Goal: Information Seeking & Learning: Find specific fact

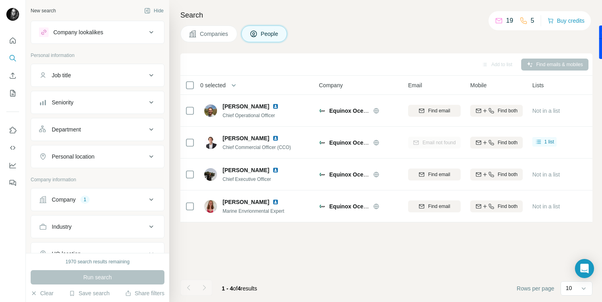
click at [312, 268] on div "Add to list Find emails & mobiles 0 selected People Company Email Mobile Lists …" at bounding box center [386, 177] width 412 height 249
click at [396, 251] on div "Add to list Find emails & mobiles 0 selected People Company Email Mobile Lists …" at bounding box center [386, 177] width 412 height 249
click at [100, 201] on div "Company 1" at bounding box center [93, 200] width 108 height 8
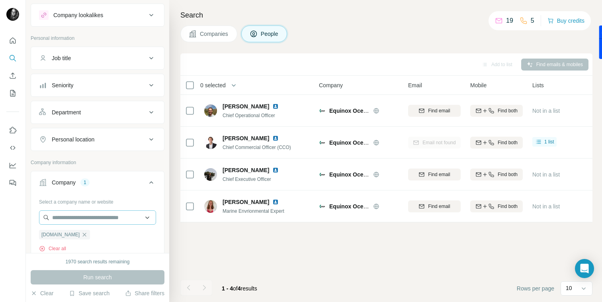
scroll to position [24, 0]
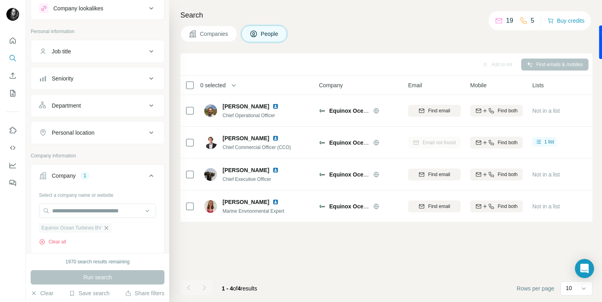
click at [106, 228] on icon "button" at bounding box center [106, 228] width 6 height 6
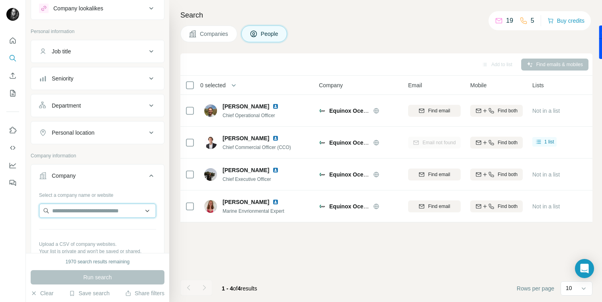
click at [103, 209] on input "text" at bounding box center [97, 211] width 117 height 14
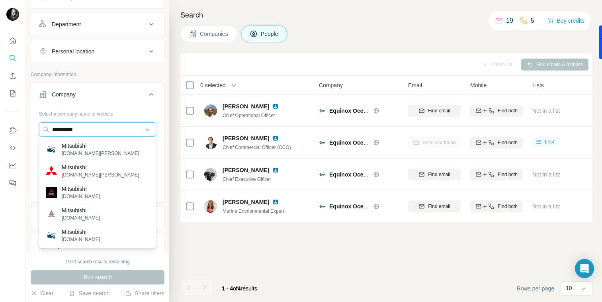
scroll to position [117, 0]
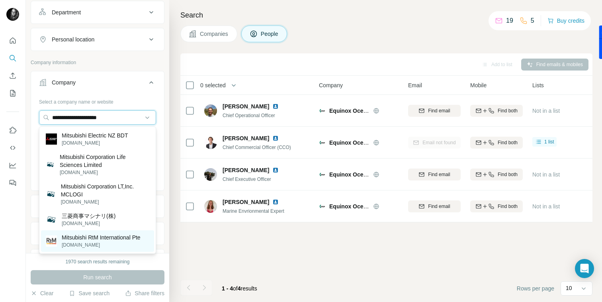
type input "**********"
click at [74, 241] on p "Mitsubishi RtM International Pte" at bounding box center [101, 237] width 79 height 8
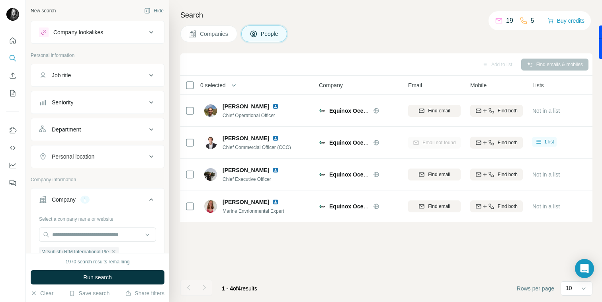
click at [143, 30] on div "Company lookalikes" at bounding box center [93, 32] width 108 height 10
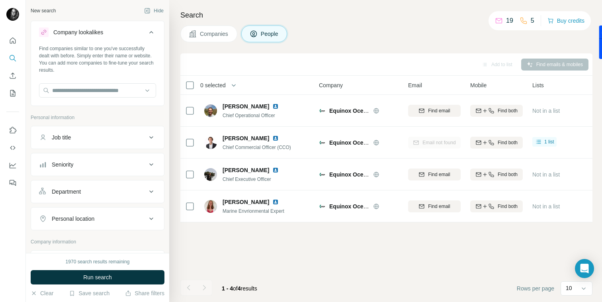
click at [151, 31] on icon at bounding box center [151, 32] width 4 height 2
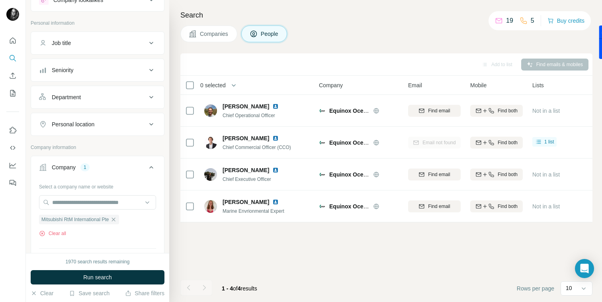
scroll to position [63, 0]
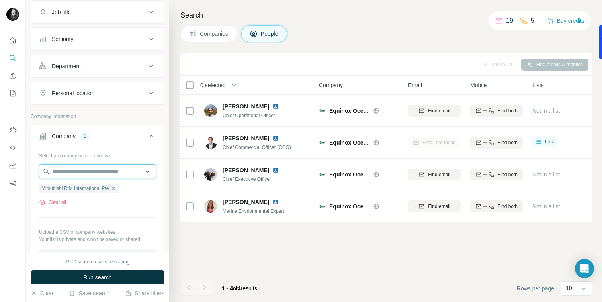
click at [108, 172] on input "text" at bounding box center [97, 171] width 117 height 14
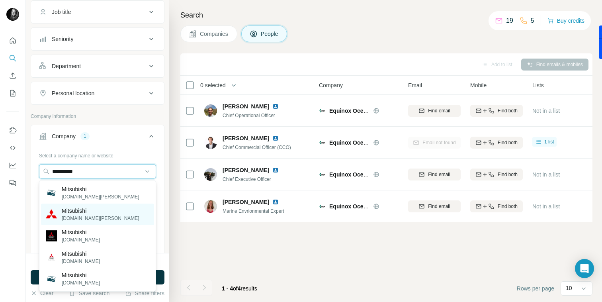
type input "**********"
click at [94, 215] on p "[DOMAIN_NAME][PERSON_NAME]" at bounding box center [101, 218] width 78 height 7
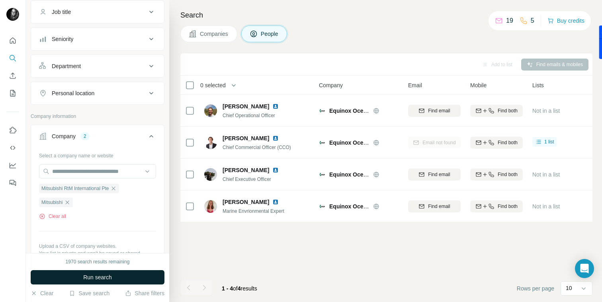
click at [120, 281] on button "Run search" at bounding box center [98, 277] width 134 height 14
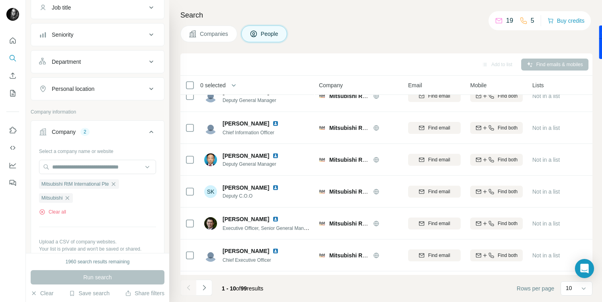
scroll to position [9, 0]
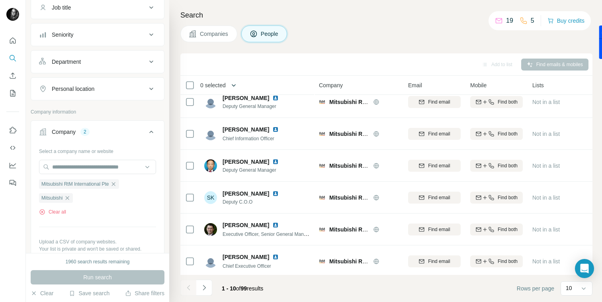
click at [236, 86] on icon "button" at bounding box center [234, 85] width 4 height 2
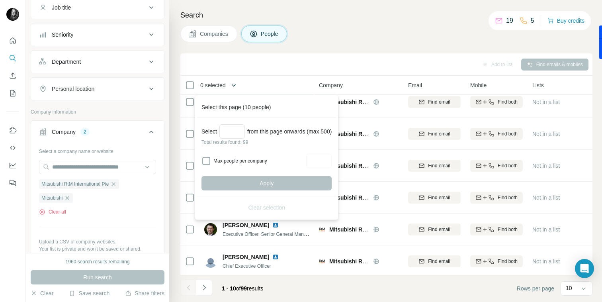
click at [236, 85] on icon "button" at bounding box center [234, 85] width 8 height 8
click at [278, 53] on div "Add to list Find emails & mobiles" at bounding box center [386, 64] width 412 height 22
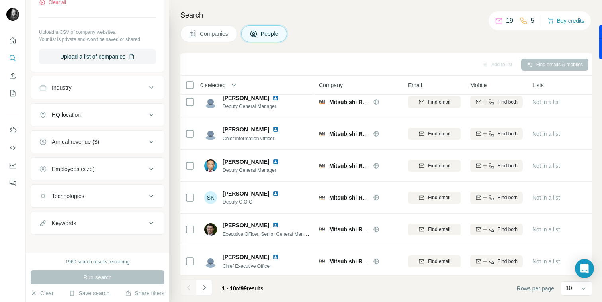
scroll to position [282, 0]
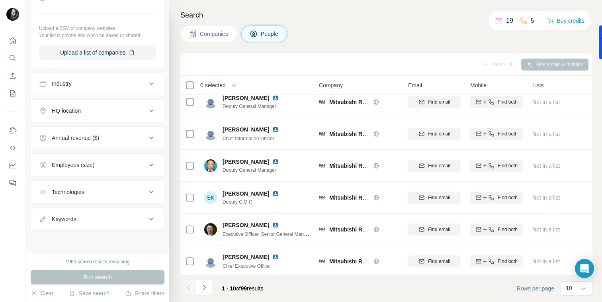
click at [112, 216] on div "Keywords" at bounding box center [93, 219] width 108 height 8
click at [108, 237] on input "text" at bounding box center [89, 238] width 101 height 14
type input "***"
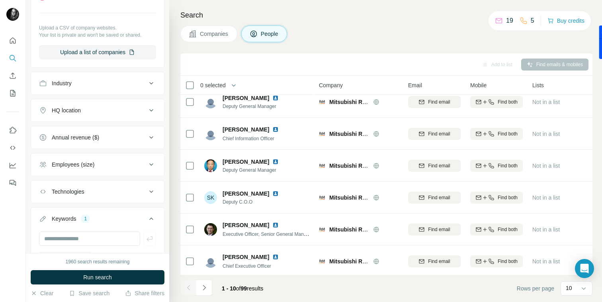
click at [110, 268] on div "1960 search results remaining Run search Clear Save search Share filters" at bounding box center [97, 277] width 143 height 49
click at [110, 274] on span "Run search" at bounding box center [97, 277] width 29 height 8
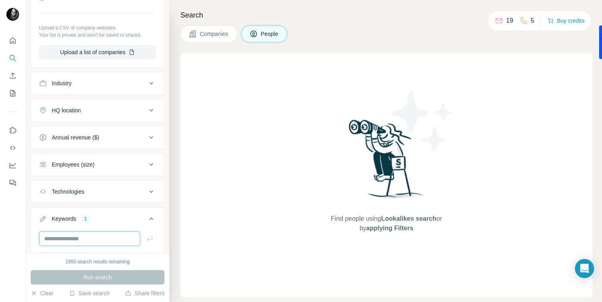
click at [82, 237] on input "text" at bounding box center [89, 238] width 101 height 14
click at [151, 219] on icon at bounding box center [151, 219] width 4 height 2
click at [268, 34] on span "People" at bounding box center [270, 34] width 18 height 8
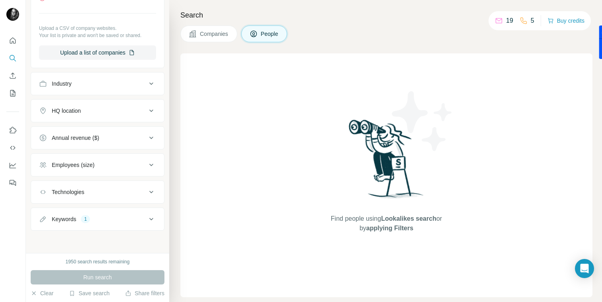
click at [149, 221] on icon at bounding box center [152, 219] width 10 height 10
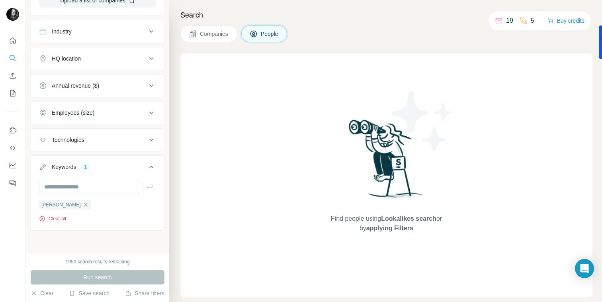
click at [46, 217] on button "Clear all" at bounding box center [52, 218] width 27 height 7
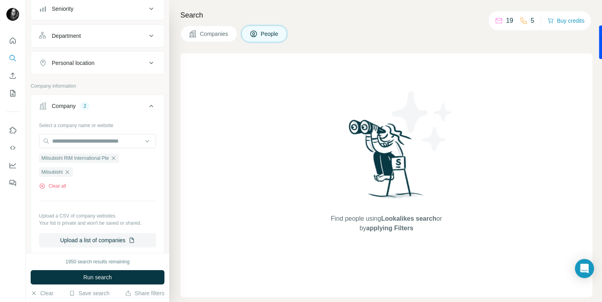
scroll to position [88, 0]
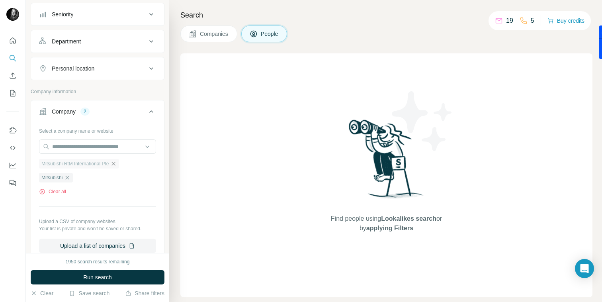
click at [117, 165] on icon "button" at bounding box center [113, 164] width 6 height 6
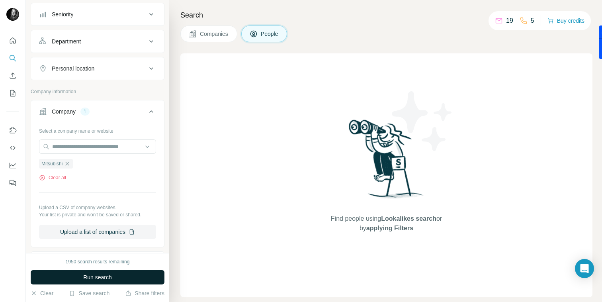
click at [116, 277] on button "Run search" at bounding box center [98, 277] width 134 height 14
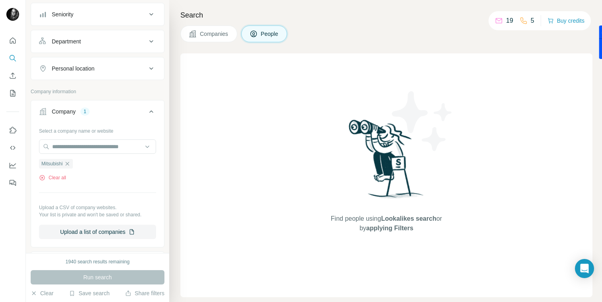
click at [221, 31] on span "Companies" at bounding box center [214, 34] width 29 height 8
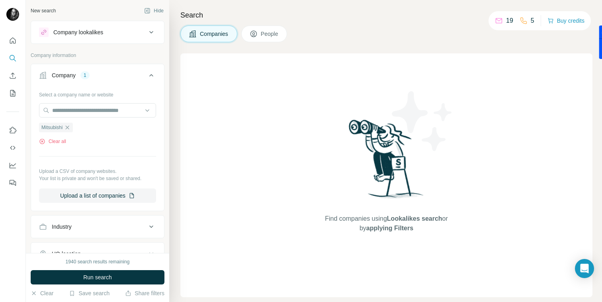
click at [258, 32] on icon at bounding box center [254, 34] width 8 height 8
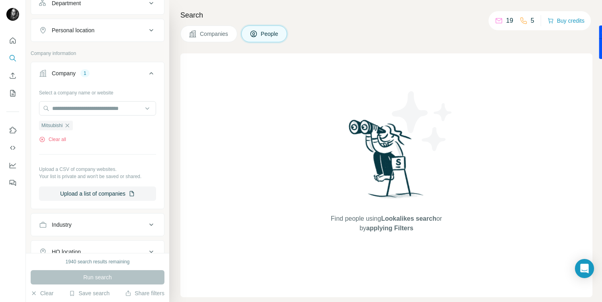
scroll to position [127, 0]
click at [267, 58] on div "Find people using Lookalikes search or by applying Filters" at bounding box center [386, 175] width 412 height 244
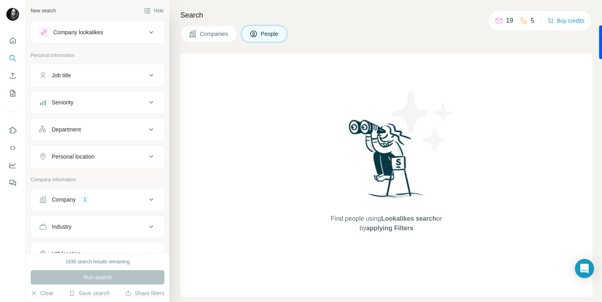
click at [212, 202] on div "Find people using Lookalikes search or by applying Filters" at bounding box center [386, 175] width 412 height 244
click at [108, 198] on div "Company 1" at bounding box center [93, 200] width 108 height 8
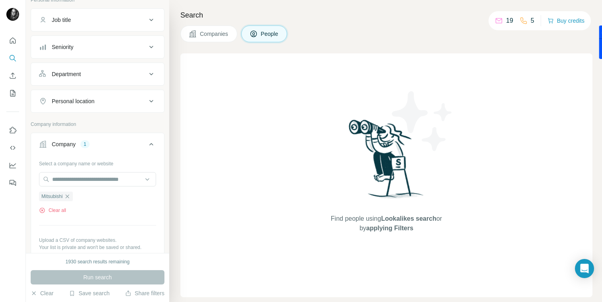
scroll to position [162, 0]
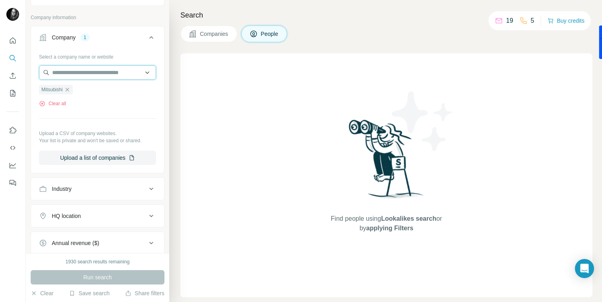
click at [67, 75] on input "text" at bounding box center [97, 72] width 117 height 14
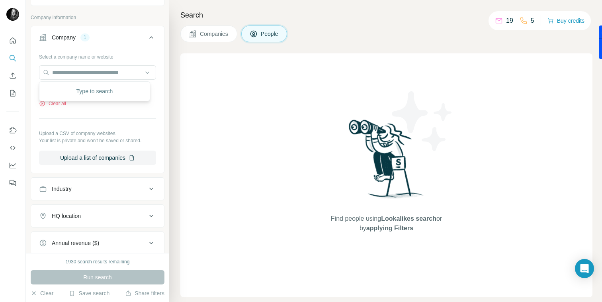
click at [199, 36] on button "Companies" at bounding box center [208, 33] width 57 height 17
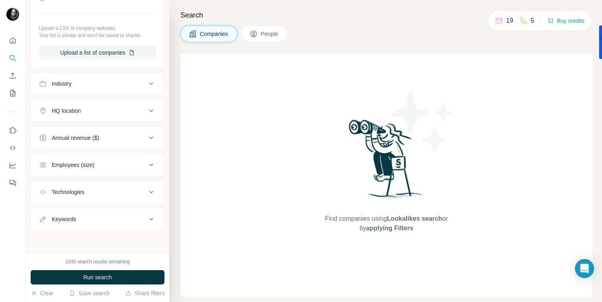
scroll to position [38, 0]
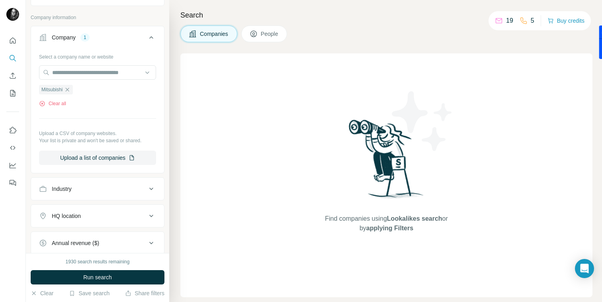
click at [263, 37] on span "People" at bounding box center [270, 34] width 18 height 8
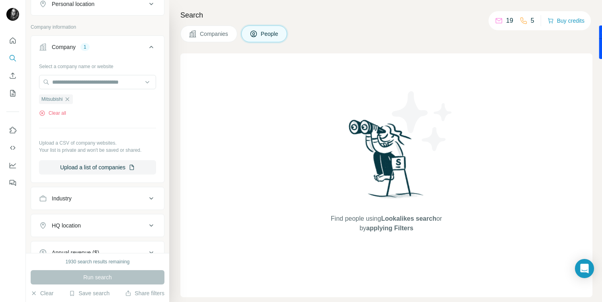
scroll to position [267, 0]
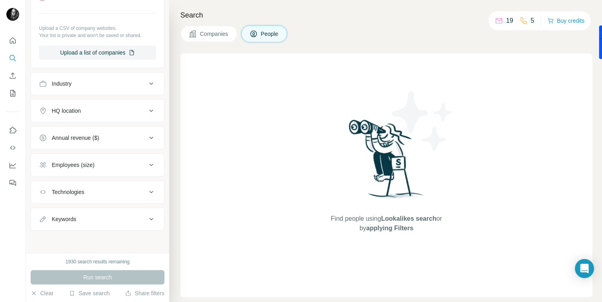
click at [84, 261] on div "1930 search results remaining" at bounding box center [98, 261] width 64 height 7
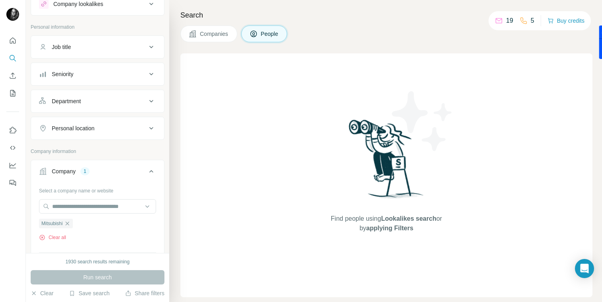
scroll to position [73, 0]
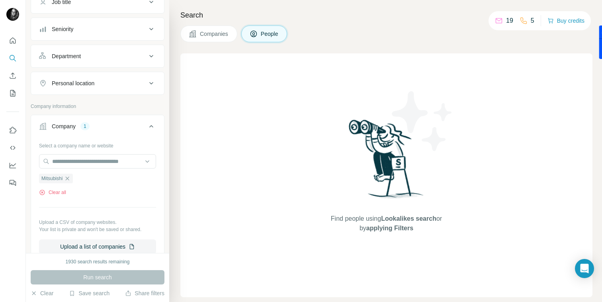
click at [78, 202] on div "Select a company name or website Mitsubishi Clear all Upload a CSV of company w…" at bounding box center [97, 196] width 117 height 115
click at [70, 179] on icon "button" at bounding box center [67, 178] width 6 height 6
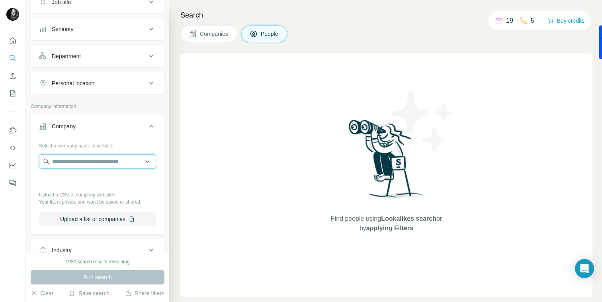
click at [70, 168] on input "text" at bounding box center [97, 161] width 117 height 14
type input "**"
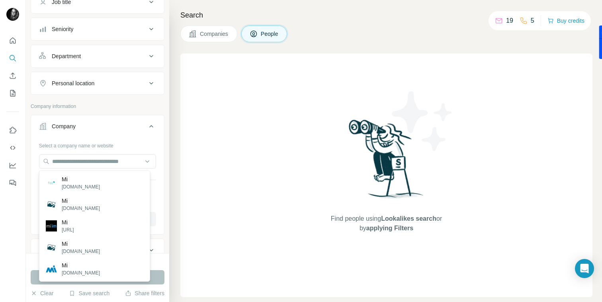
click at [252, 78] on div "Find people using Lookalikes search or by applying Filters" at bounding box center [386, 175] width 412 height 244
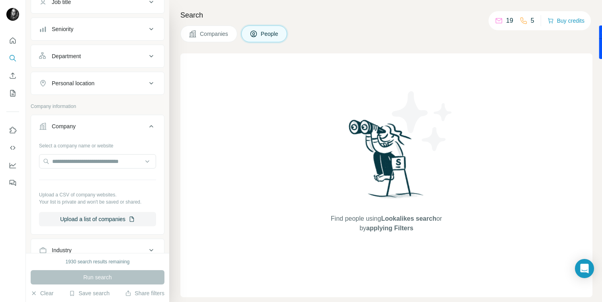
click at [249, 178] on div "Find people using Lookalikes search or by applying Filters" at bounding box center [386, 175] width 412 height 244
